Goal: Information Seeking & Learning: Learn about a topic

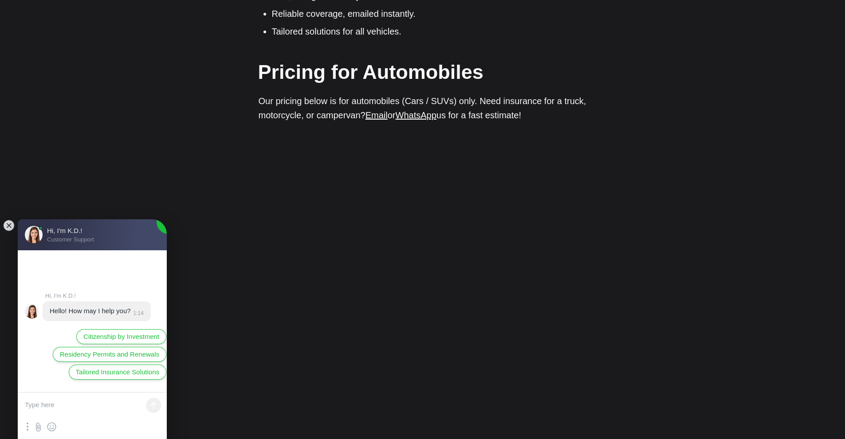
scroll to position [1081, 0]
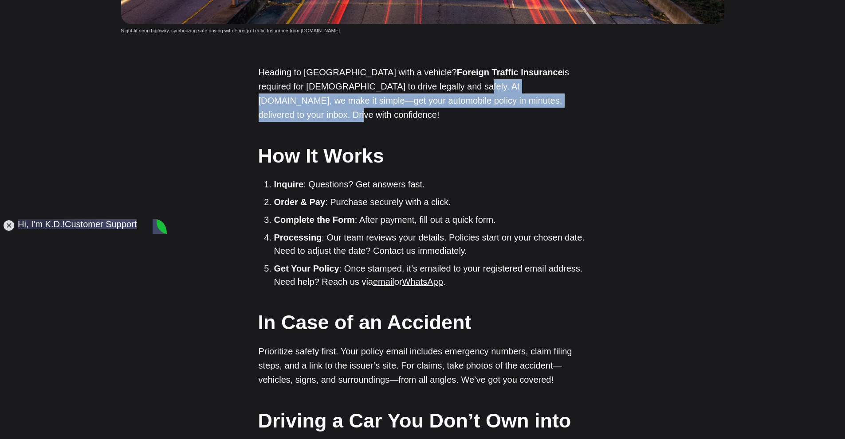
drag, startPoint x: 410, startPoint y: 88, endPoint x: 523, endPoint y: 99, distance: 113.6
click at [523, 99] on p "Heading to [GEOGRAPHIC_DATA] with a vehicle? Foreign Traffic Insurance is requi…" at bounding box center [422, 93] width 328 height 57
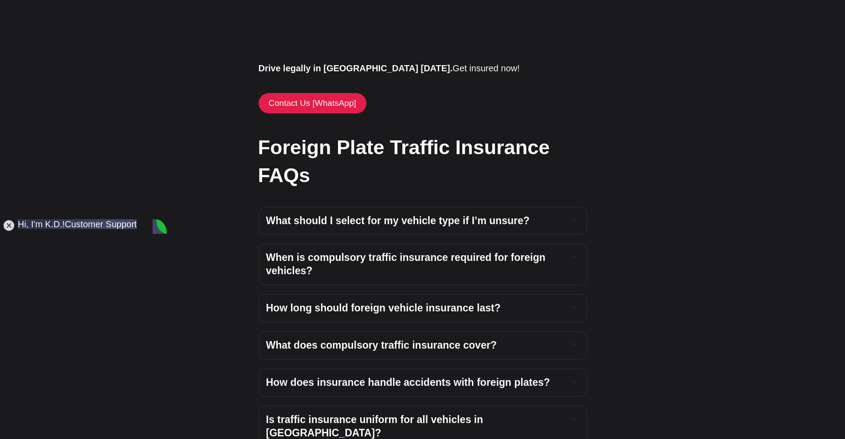
scroll to position [1685, 0]
